Goal: Task Accomplishment & Management: Manage account settings

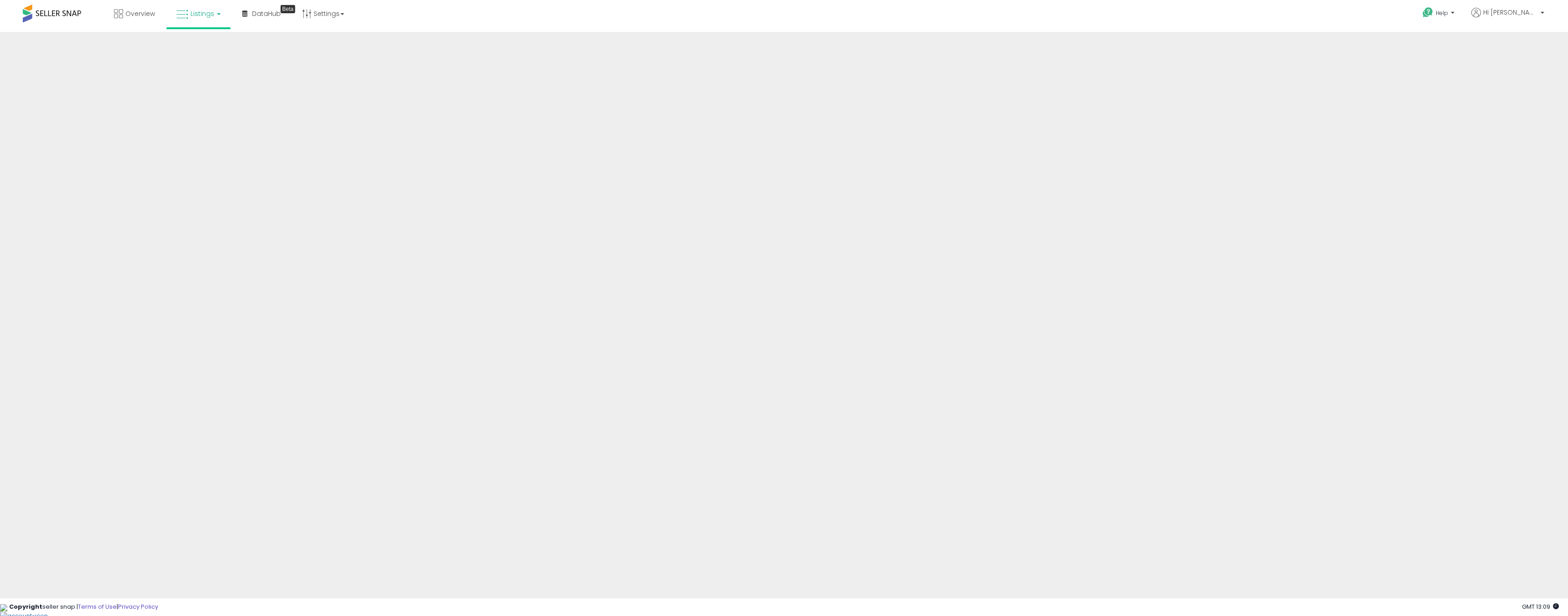
click at [200, 27] on link "Listings" at bounding box center [198, 13] width 58 height 28
click at [200, 88] on link at bounding box center [206, 82] width 63 height 20
click at [196, 19] on link "Listings" at bounding box center [198, 13] width 58 height 28
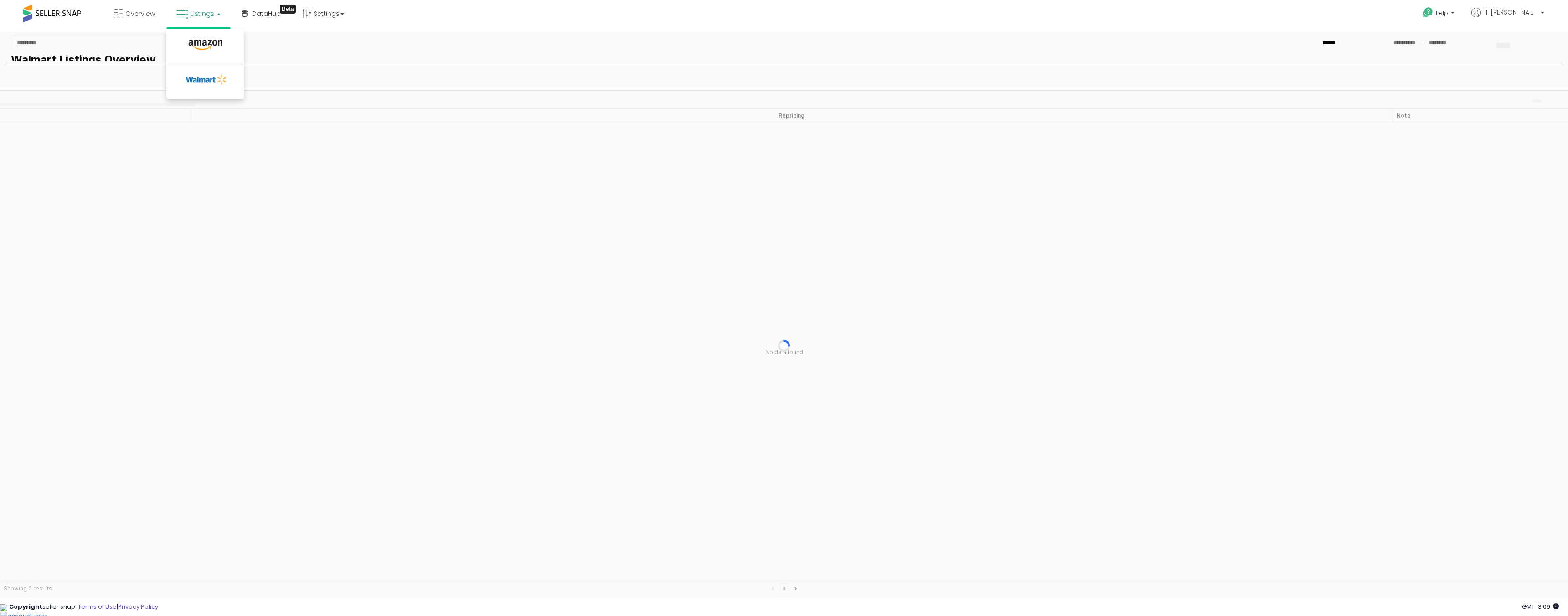
click at [302, 105] on div "App Frame" at bounding box center [324, 101] width 650 height 11
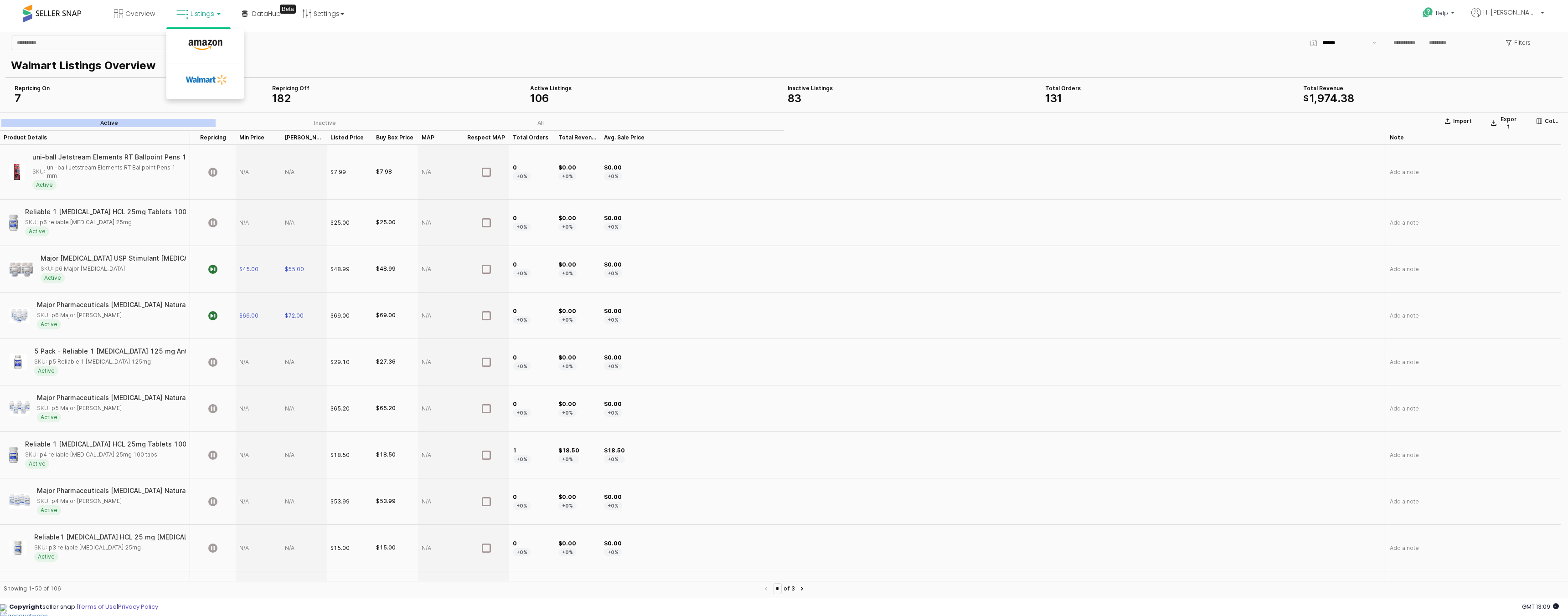
click at [19, 89] on div "Repricing On" at bounding box center [140, 88] width 251 height 7
click at [212, 270] on icon "App Frame" at bounding box center [213, 269] width 9 height 9
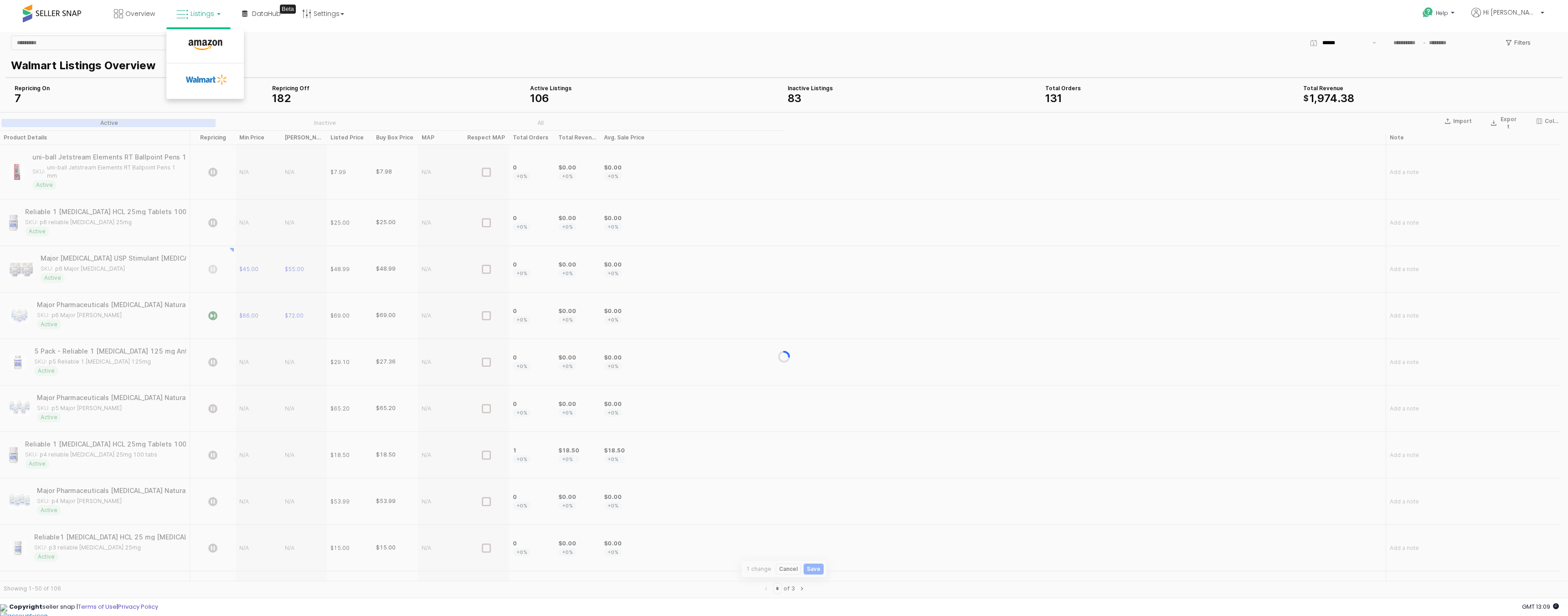
click at [215, 318] on div "App Frame" at bounding box center [784, 357] width 1568 height 489
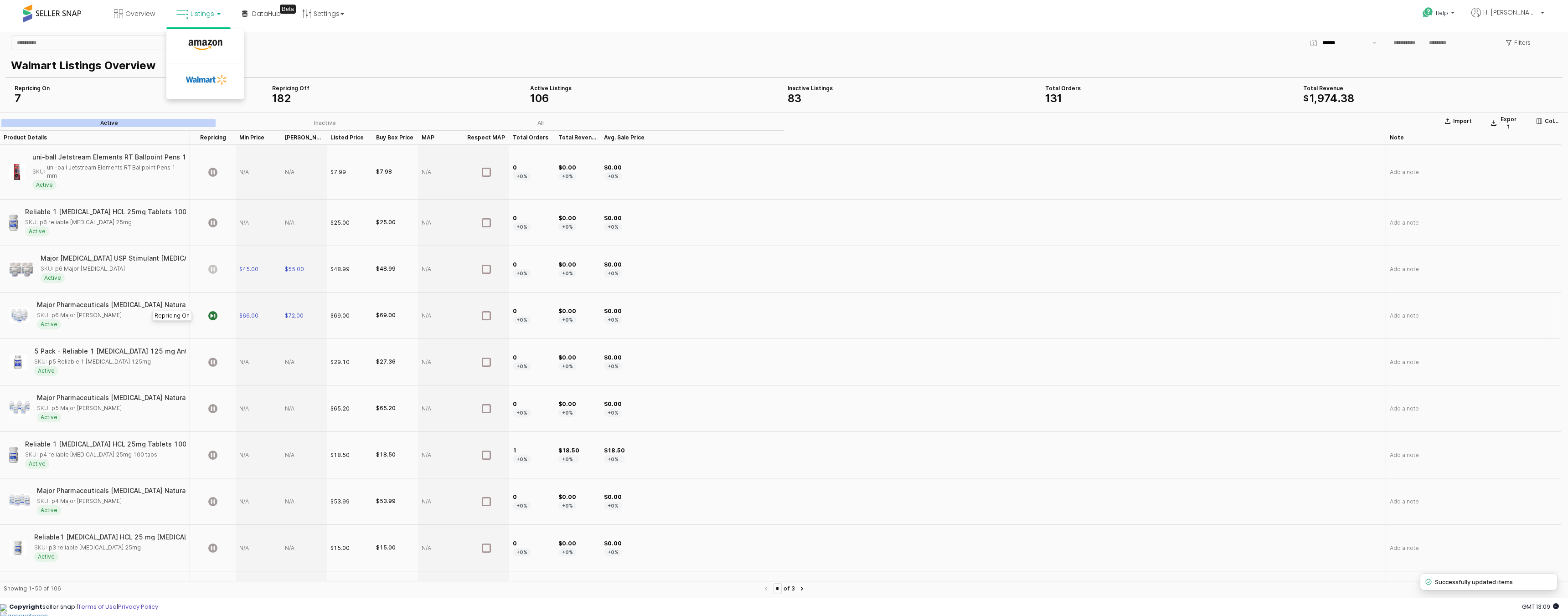
click at [215, 318] on icon "App Frame" at bounding box center [213, 316] width 9 height 9
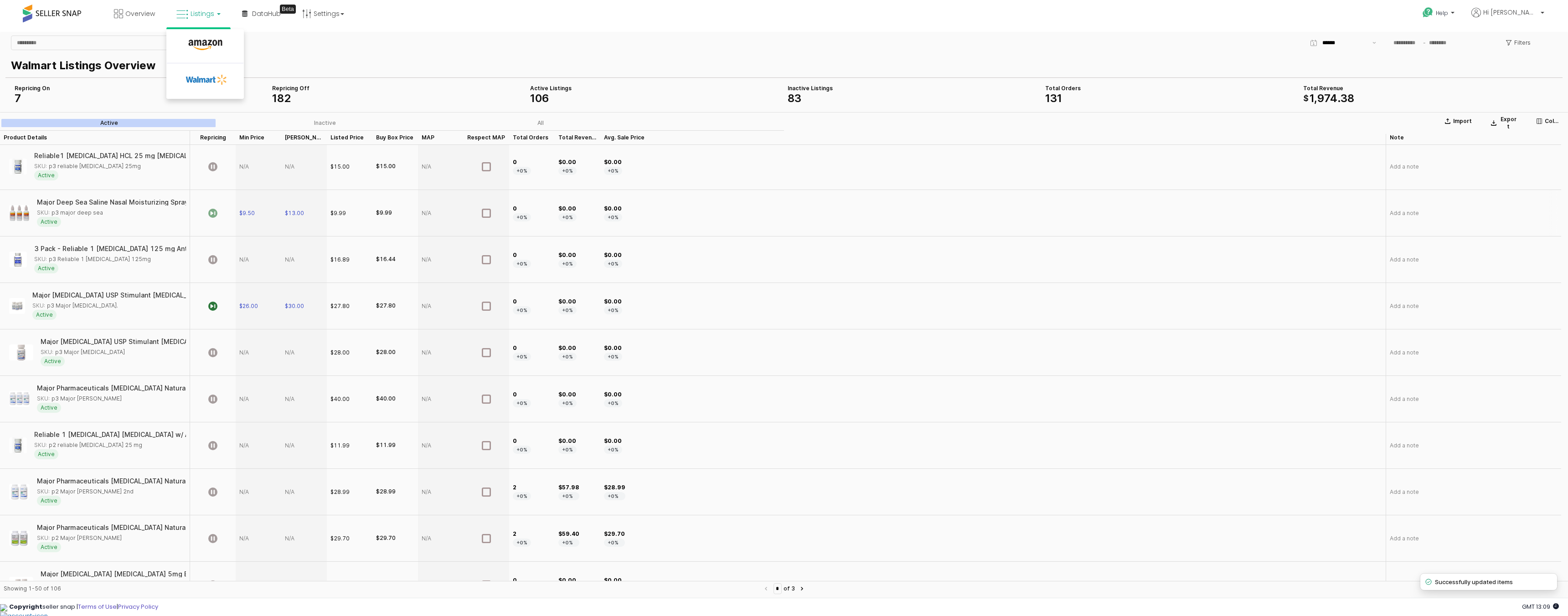
click at [211, 214] on icon "App Frame" at bounding box center [213, 214] width 9 height 9
click at [214, 304] on icon "App Frame" at bounding box center [213, 306] width 9 height 9
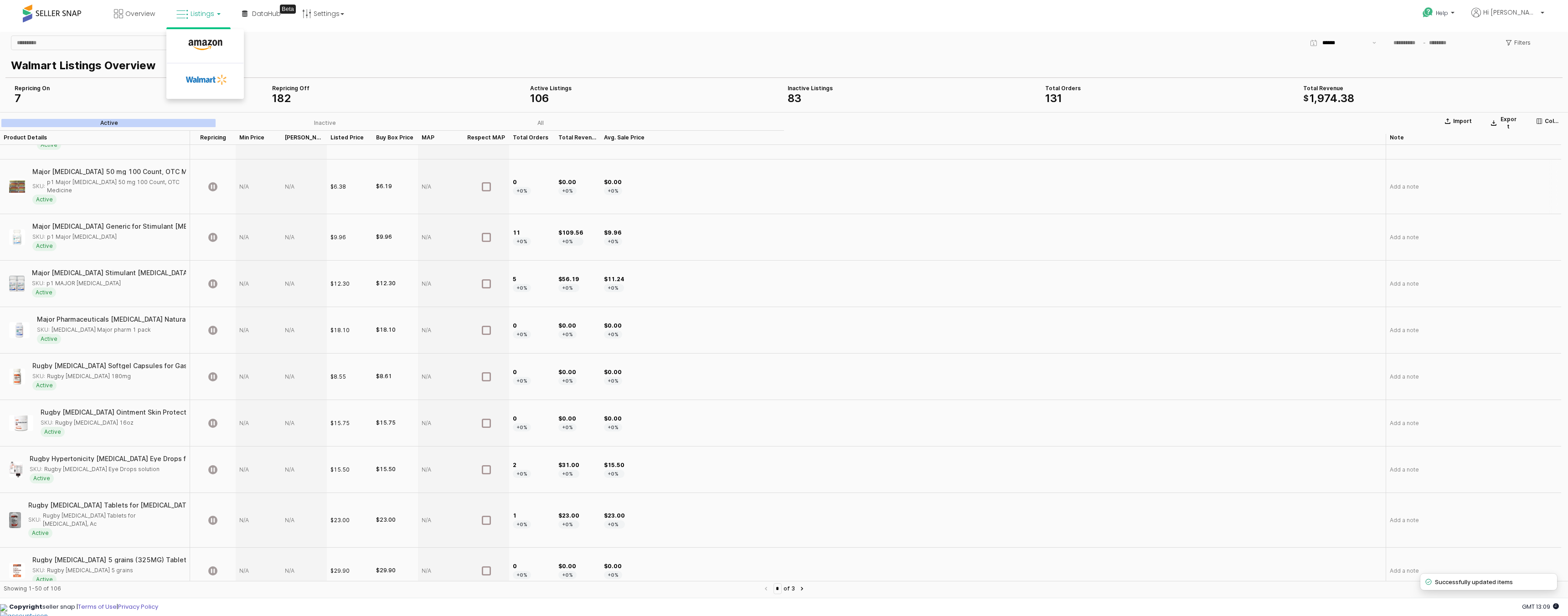
scroll to position [1109, 0]
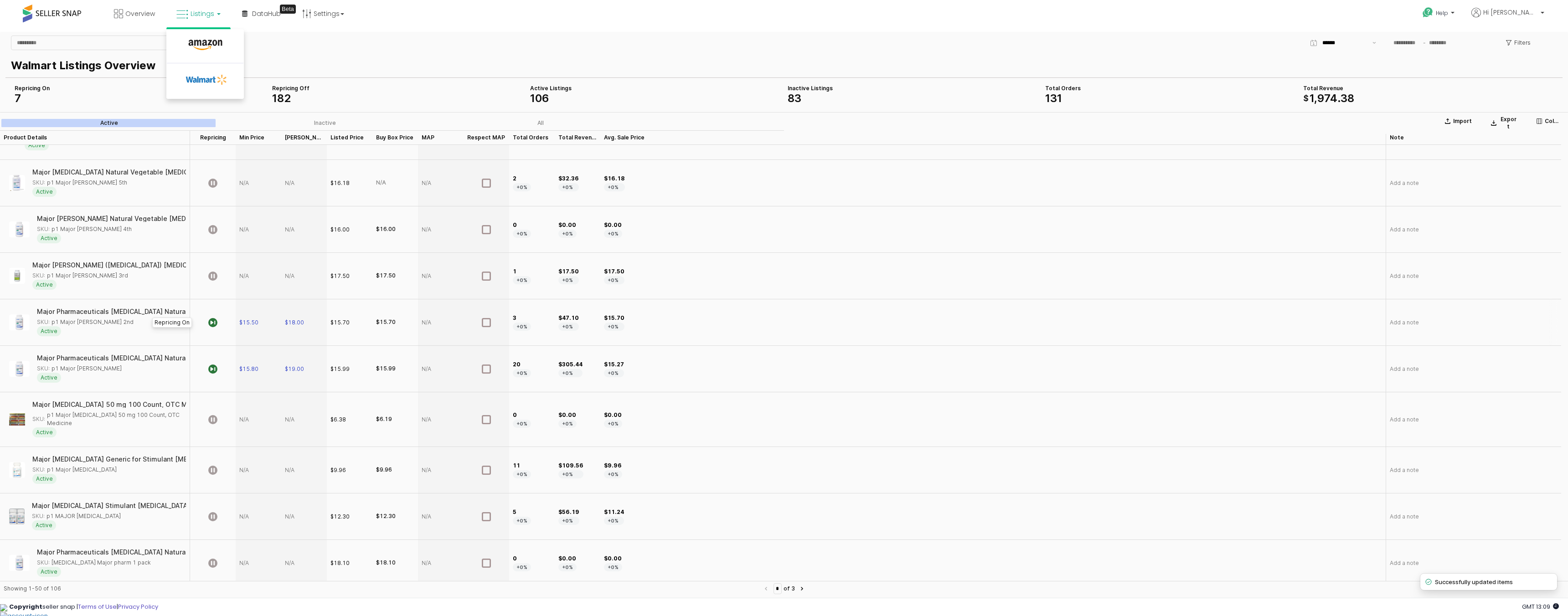
click at [210, 323] on icon "App Frame" at bounding box center [213, 323] width 9 height 9
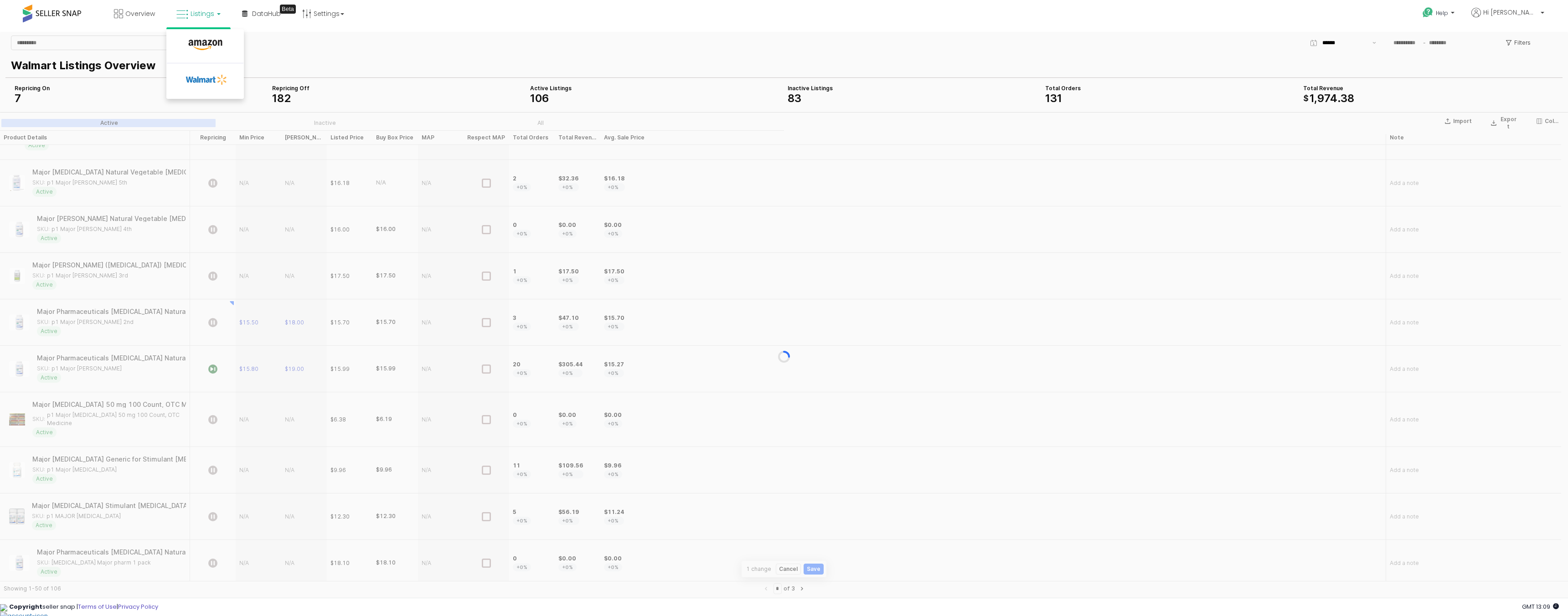
click at [214, 373] on div "App Frame" at bounding box center [784, 357] width 1568 height 489
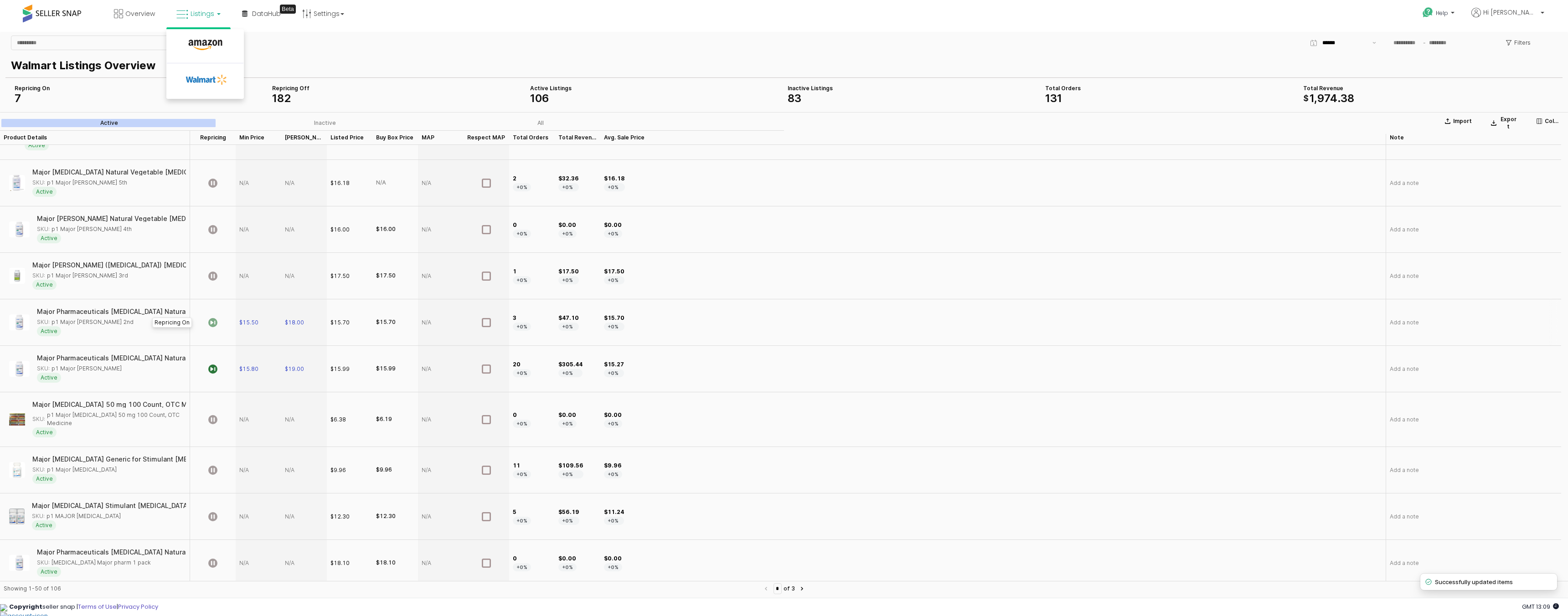
click at [213, 322] on icon "App Frame" at bounding box center [213, 323] width 9 height 9
click at [212, 322] on icon "App Frame" at bounding box center [213, 323] width 9 height 9
click at [213, 369] on icon "App Frame" at bounding box center [213, 369] width 9 height 9
click at [215, 323] on icon "App Frame" at bounding box center [213, 323] width 9 height 9
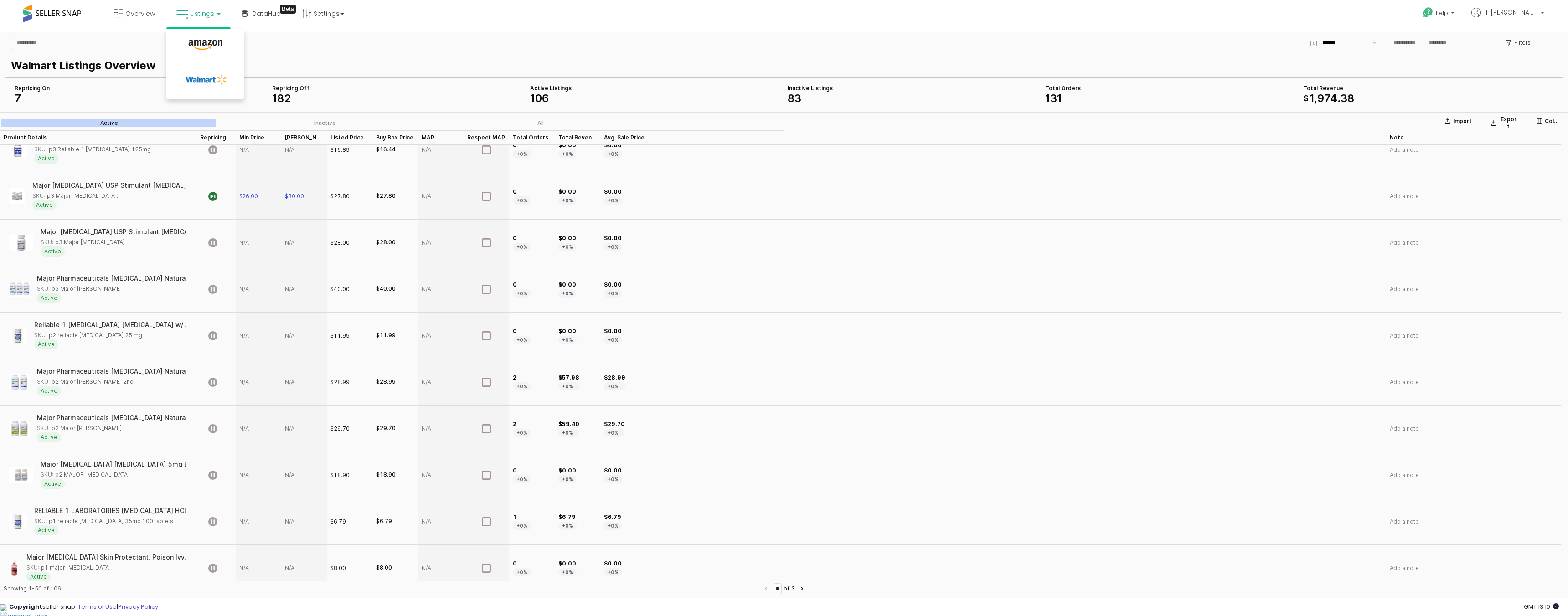
scroll to position [0, 0]
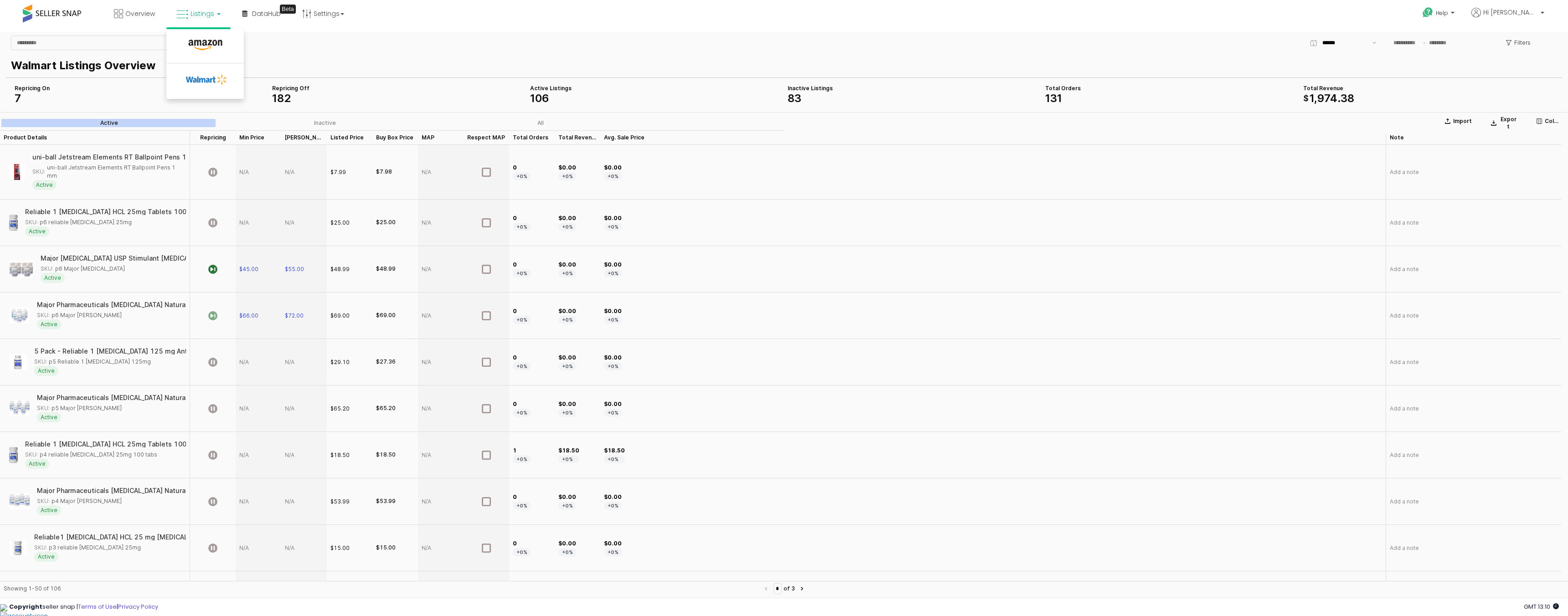
click at [211, 314] on icon "App Frame" at bounding box center [213, 316] width 9 height 9
click at [214, 267] on icon "App Frame" at bounding box center [213, 269] width 9 height 9
click at [116, 13] on icon at bounding box center [119, 14] width 9 height 9
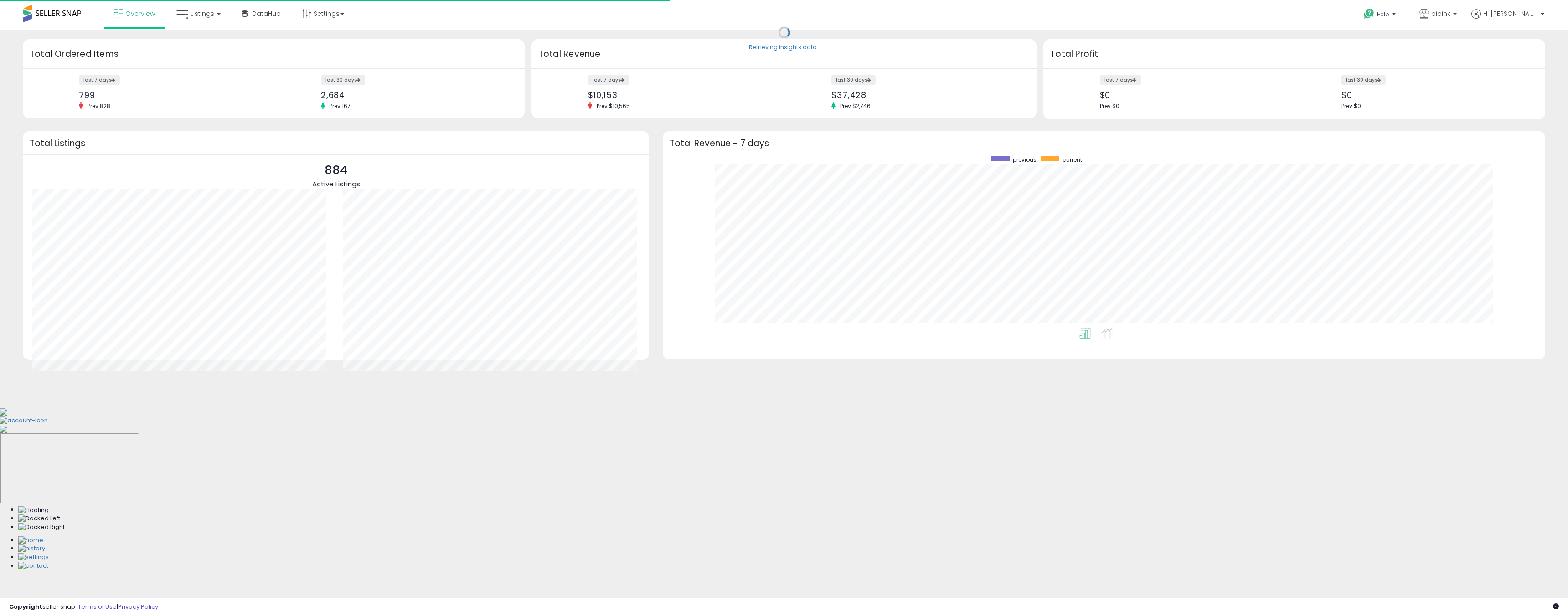
scroll to position [173, 865]
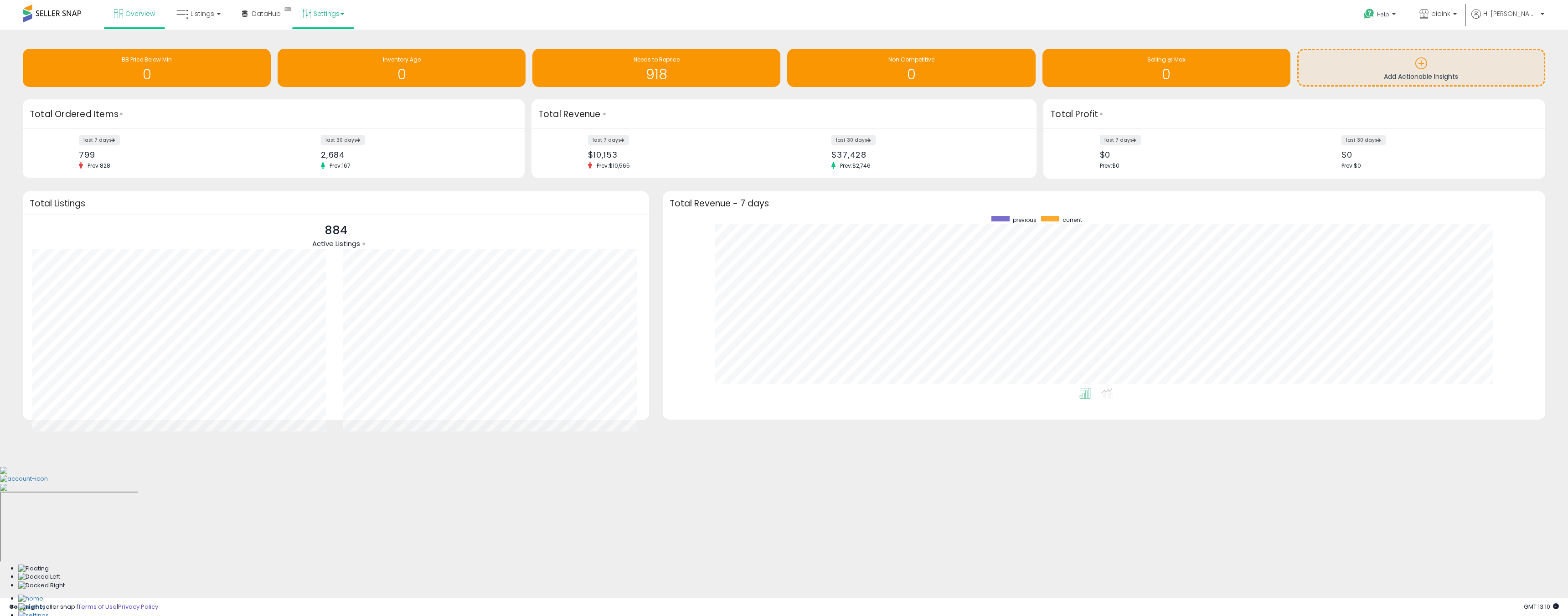
click at [333, 17] on link "Settings" at bounding box center [323, 13] width 56 height 28
click at [335, 48] on link "Store settings" at bounding box center [324, 46] width 41 height 9
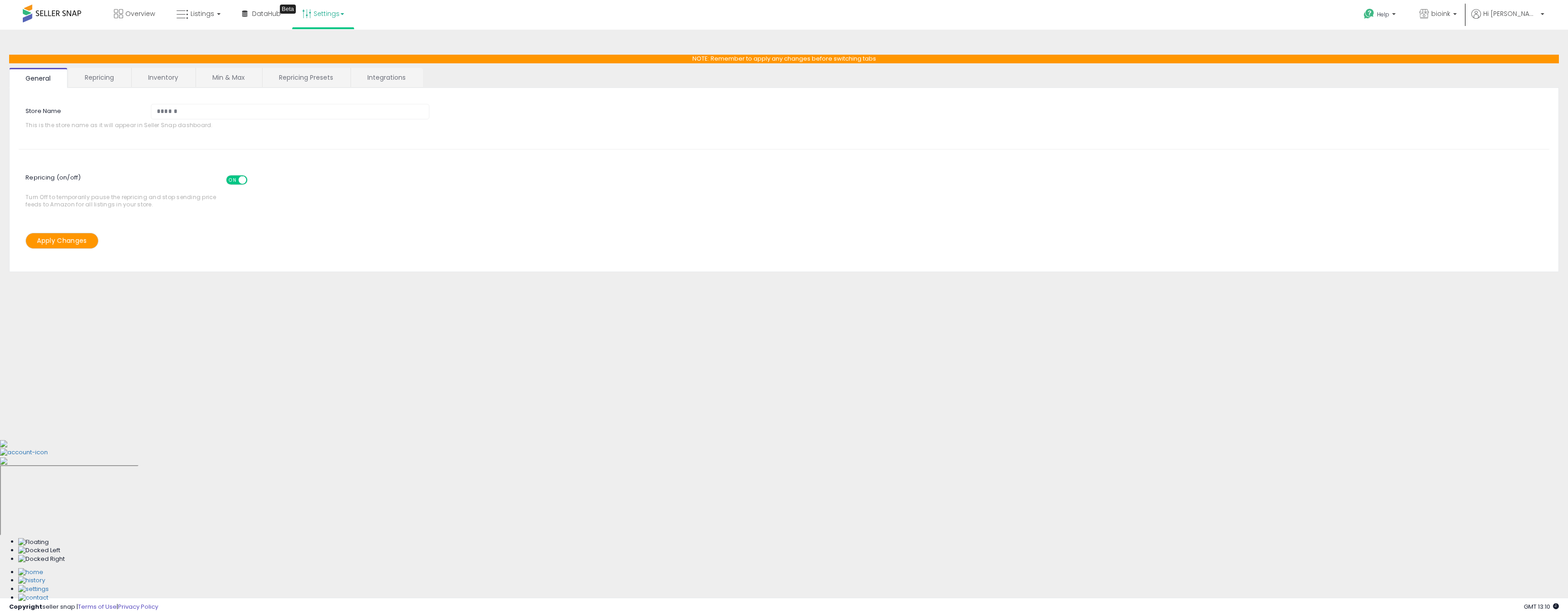
click at [243, 177] on span at bounding box center [243, 181] width 8 height 8
click at [97, 239] on button "Apply Changes" at bounding box center [62, 241] width 73 height 16
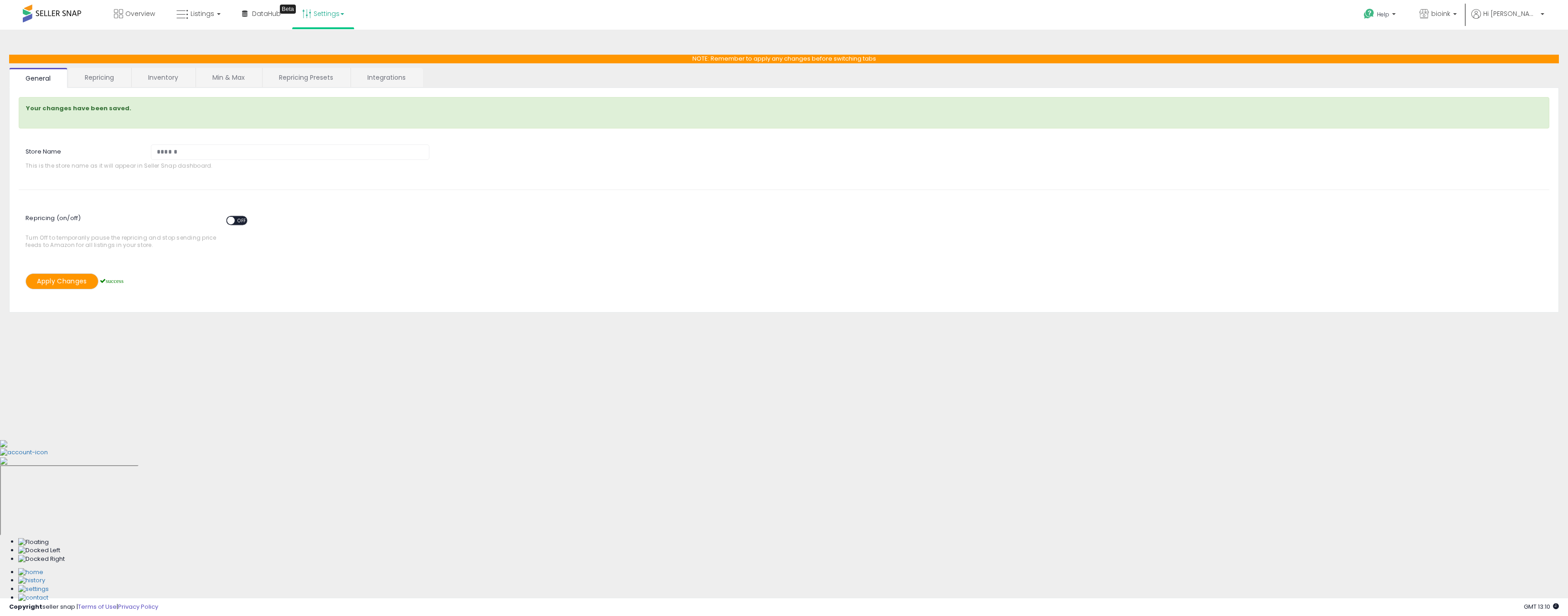
click at [95, 85] on link "Repricing" at bounding box center [99, 77] width 62 height 19
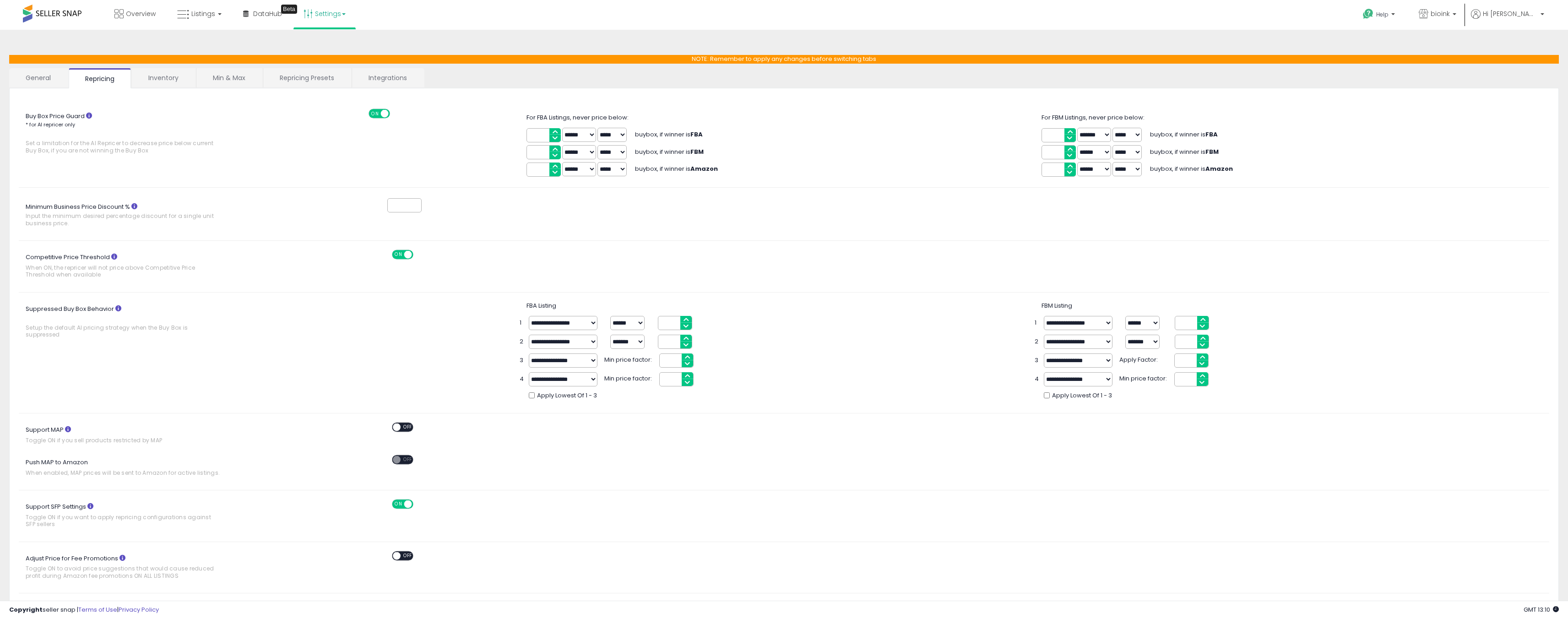
click at [382, 115] on span at bounding box center [385, 113] width 8 height 8
click at [401, 254] on span "ON" at bounding box center [398, 255] width 11 height 8
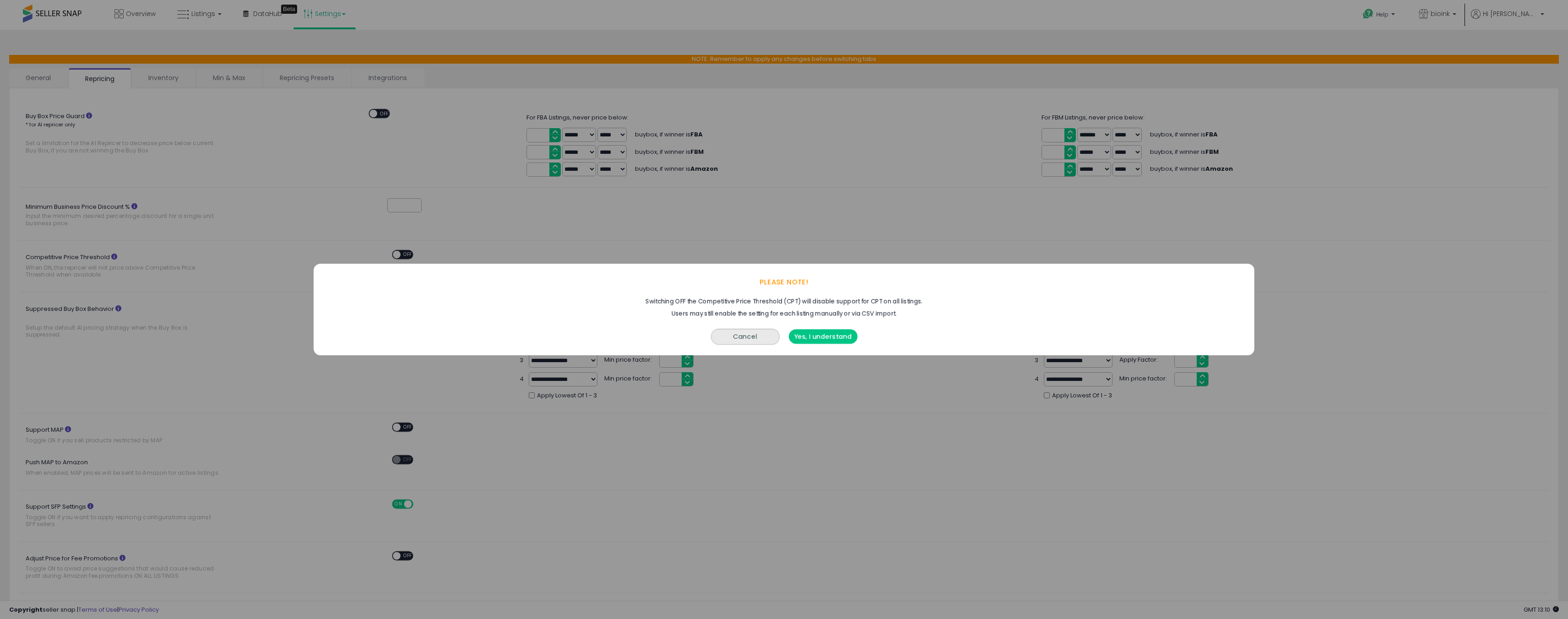
click at [829, 342] on button "Yes, I understand" at bounding box center [823, 337] width 69 height 15
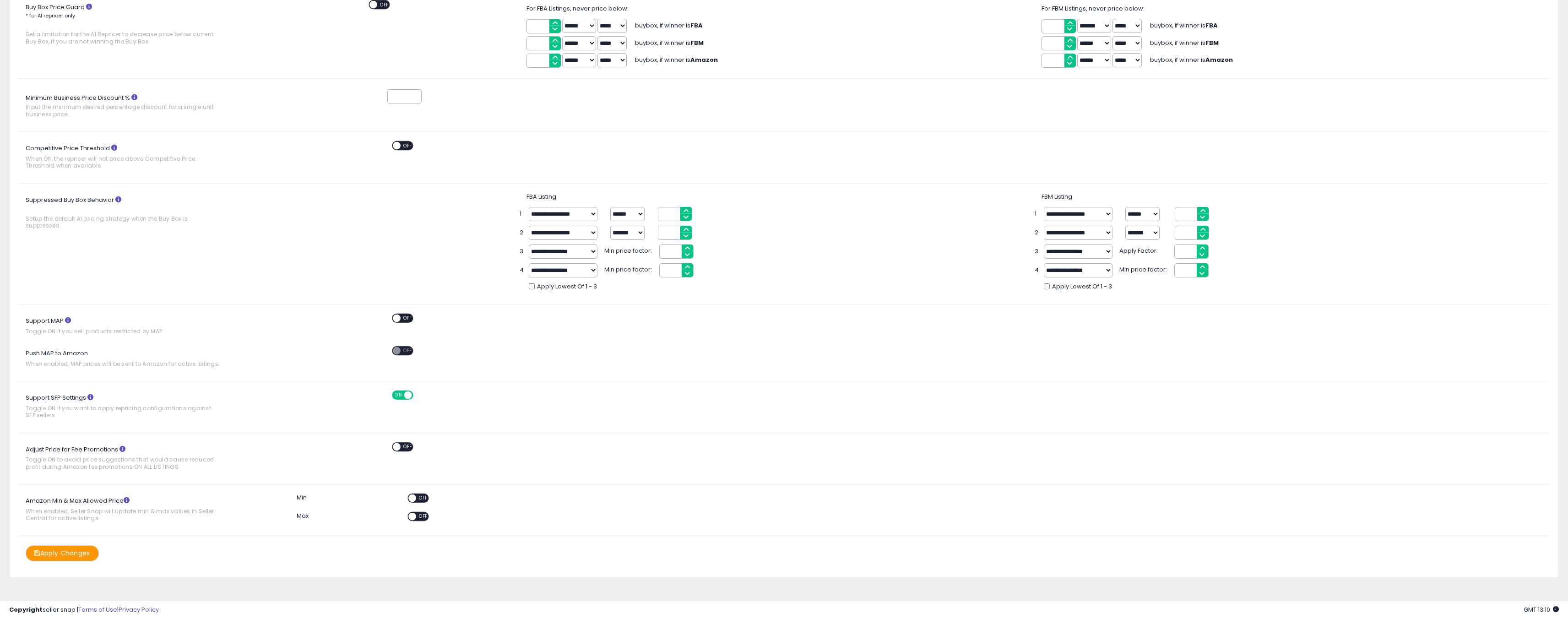
scroll to position [113, 0]
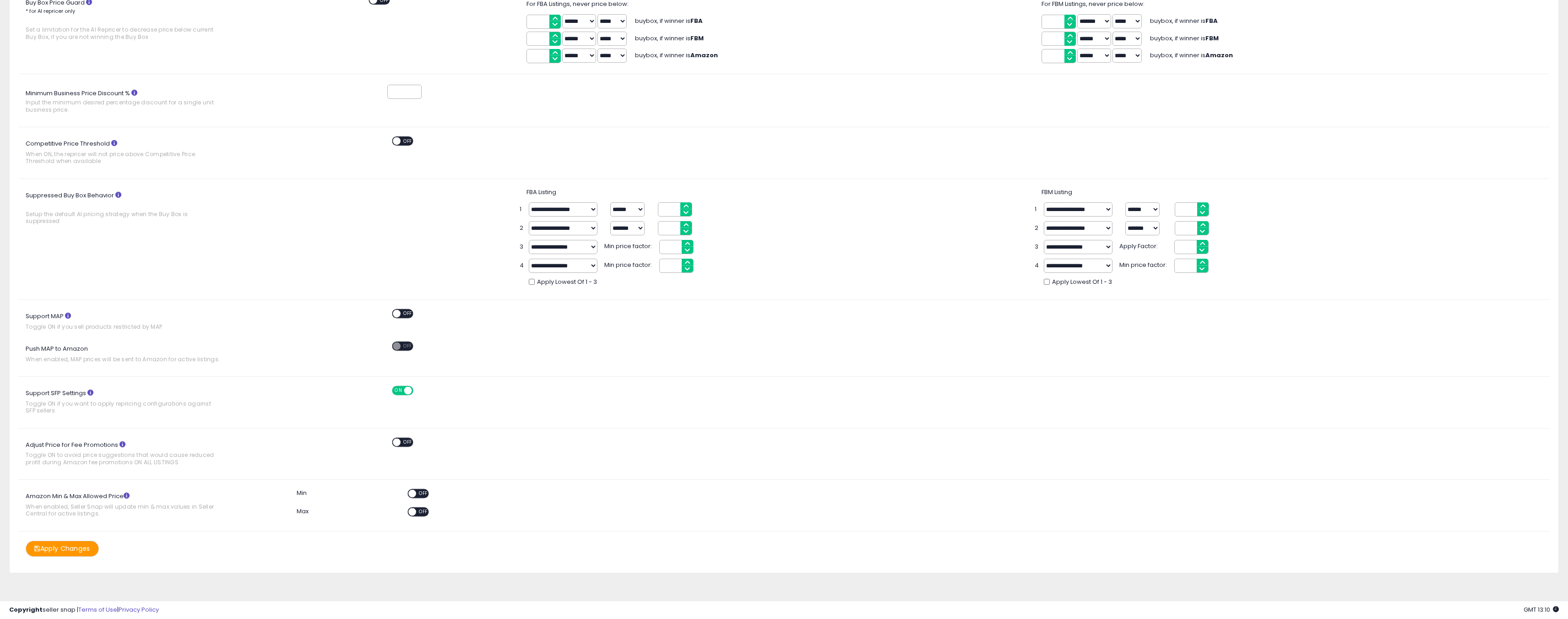
click at [404, 394] on div "ON OFF" at bounding box center [403, 391] width 22 height 8
click at [404, 389] on span at bounding box center [408, 391] width 8 height 8
click at [84, 548] on button "Apply Changes" at bounding box center [62, 549] width 74 height 16
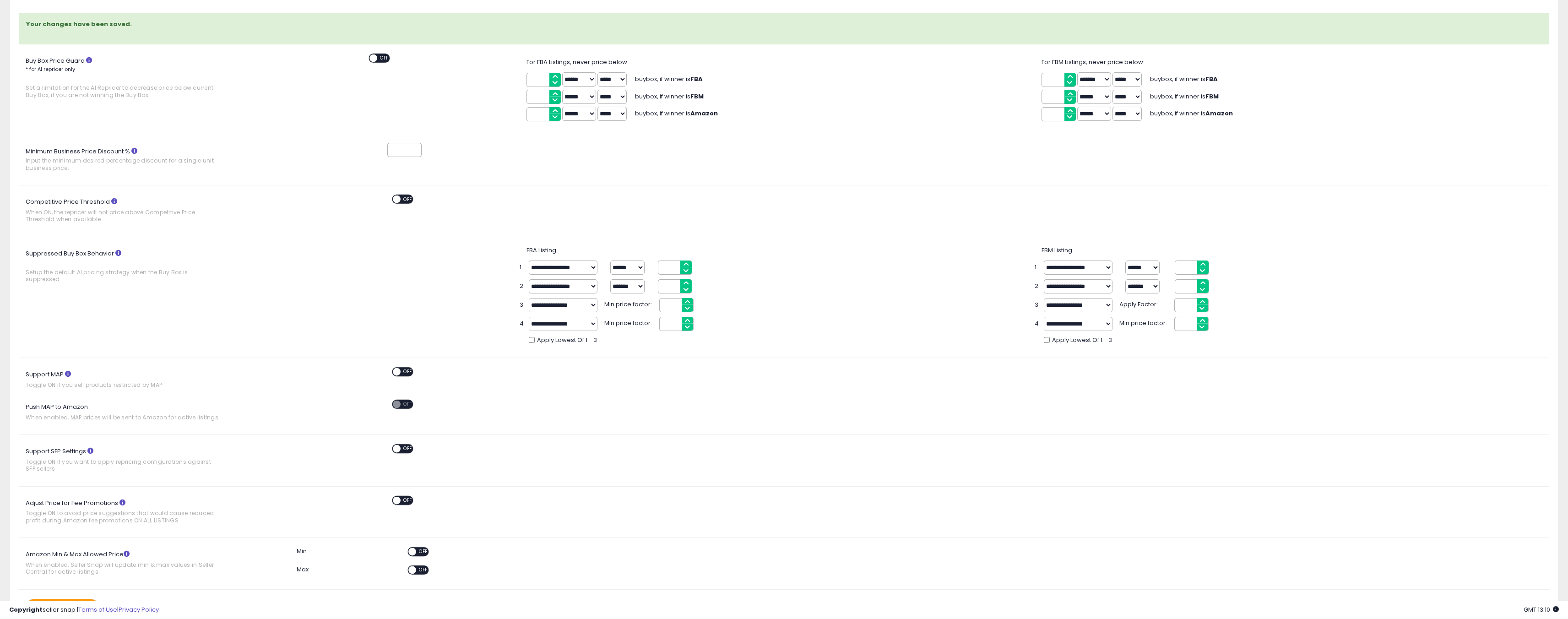
scroll to position [0, 0]
